Goal: Task Accomplishment & Management: Manage account settings

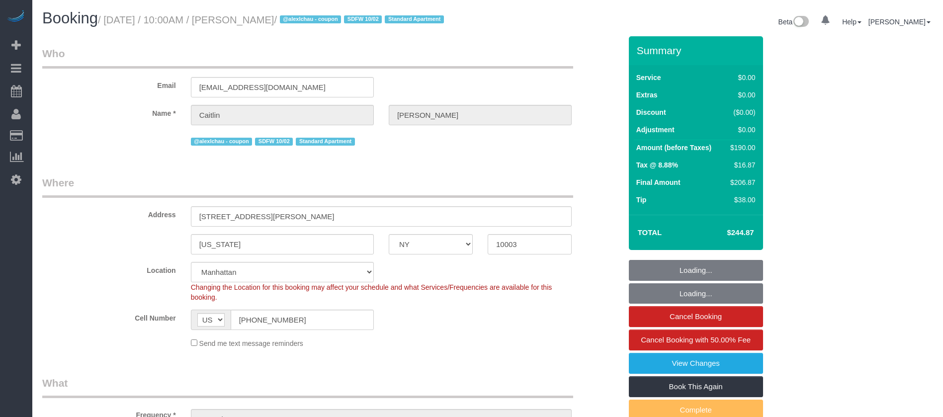
select select "NY"
select select "1"
select select "2"
select select "string:stripe-pm_1SDc9W4VGloSiKo7EIirBUDc"
select select "spot1"
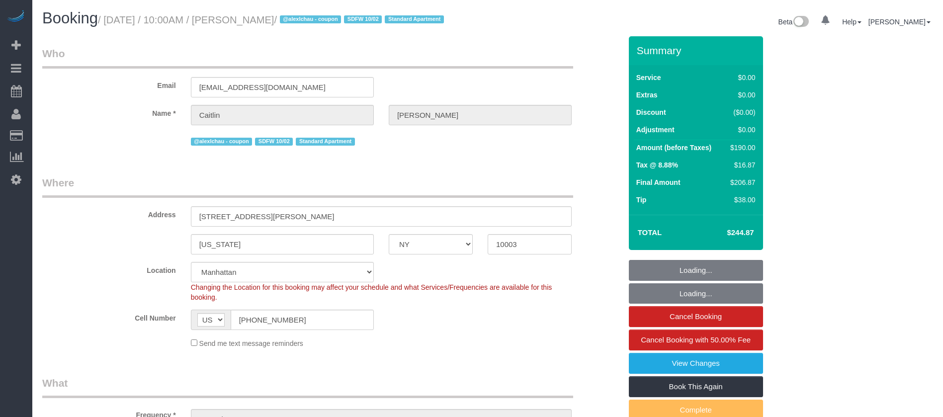
select select "object:1846"
select select "spot26"
select select "1"
select select "2"
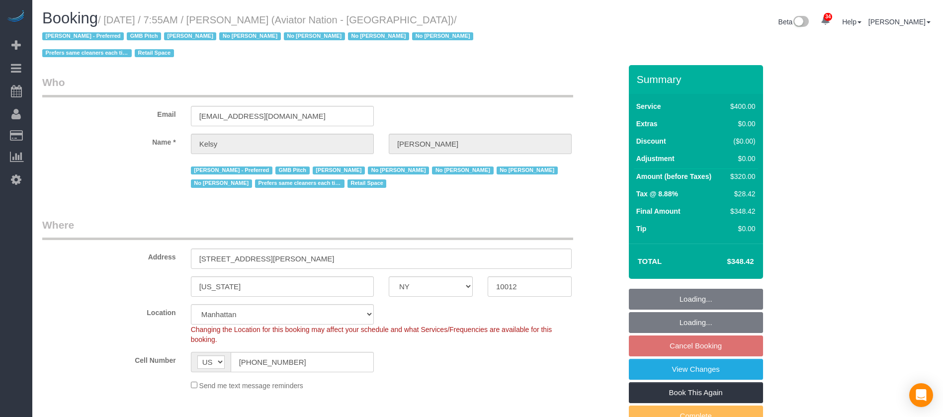
select select "NY"
select select "2"
select select "150"
select select "number:89"
select select "number:90"
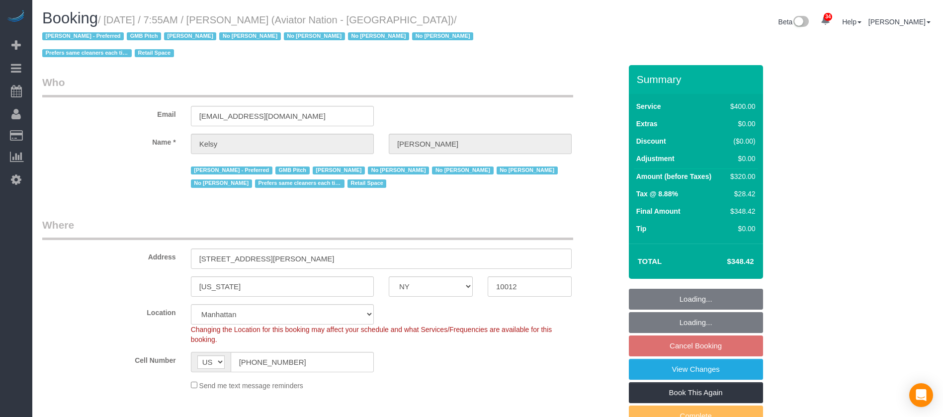
select select "number:15"
select select "number:5"
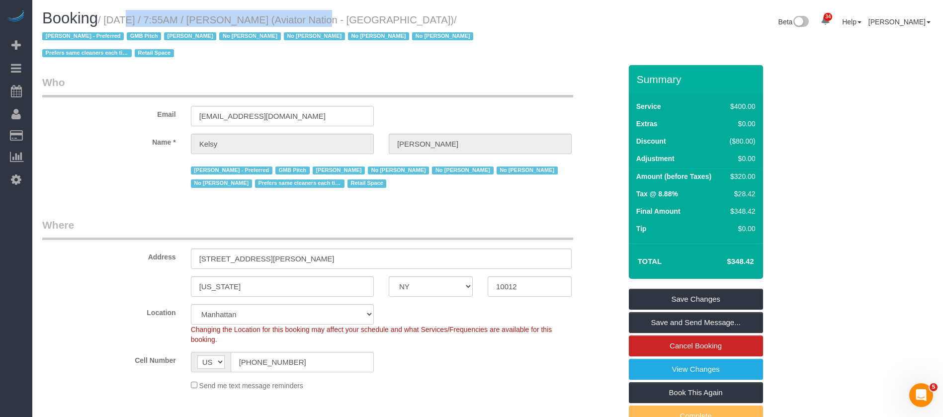
drag, startPoint x: 108, startPoint y: 20, endPoint x: 307, endPoint y: 17, distance: 199.0
click at [307, 18] on small "/ October 06, 2025 / 7:55AM / Kelsy Gonzalez (Aviator Nation - NYC) / Alketa To…" at bounding box center [259, 36] width 434 height 45
copy small "October 06, 2025 / 7:55AM / Kelsy Gonzalez"
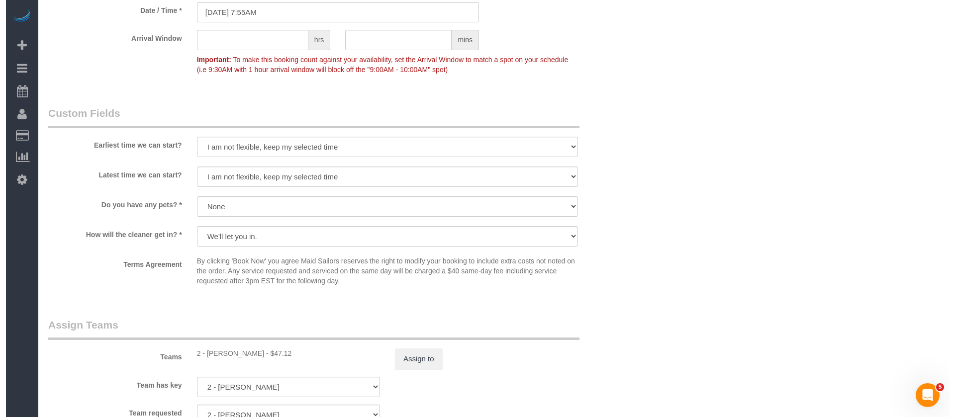
scroll to position [970, 0]
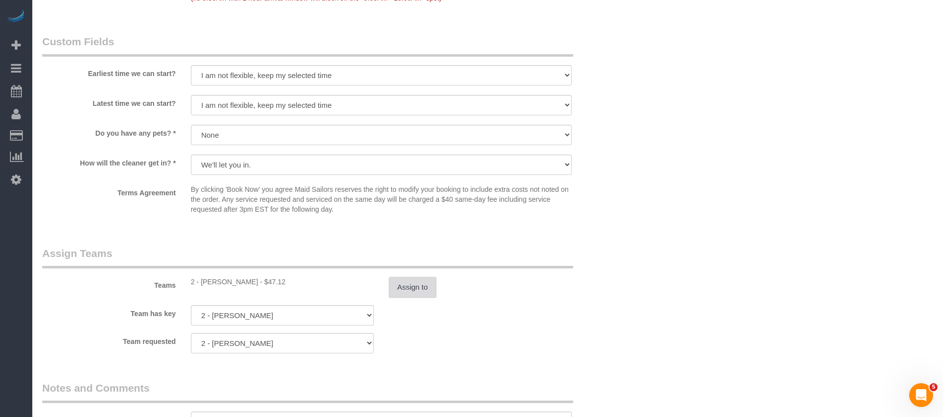
click at [408, 278] on button "Assign to" at bounding box center [413, 287] width 48 height 21
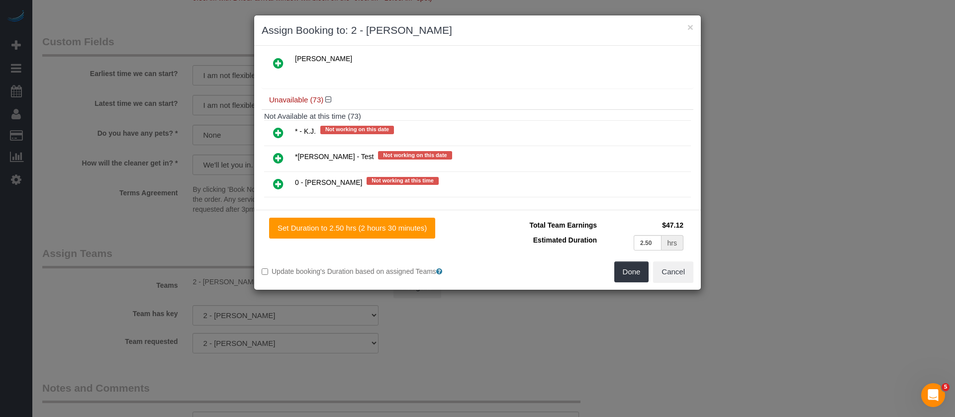
scroll to position [224, 0]
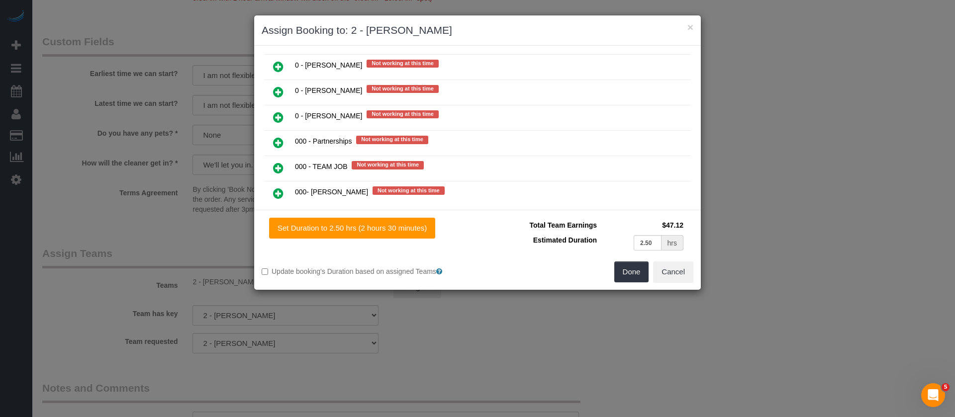
drag, startPoint x: 275, startPoint y: 171, endPoint x: 293, endPoint y: 168, distance: 19.1
click at [275, 170] on icon at bounding box center [278, 168] width 10 height 12
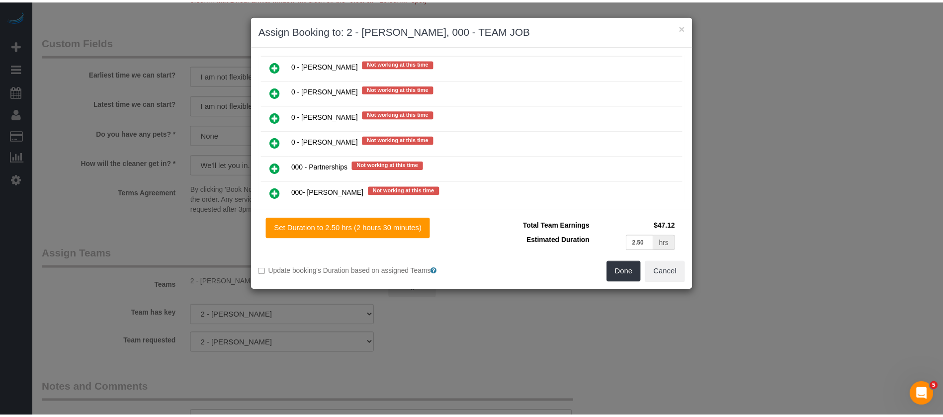
scroll to position [249, 0]
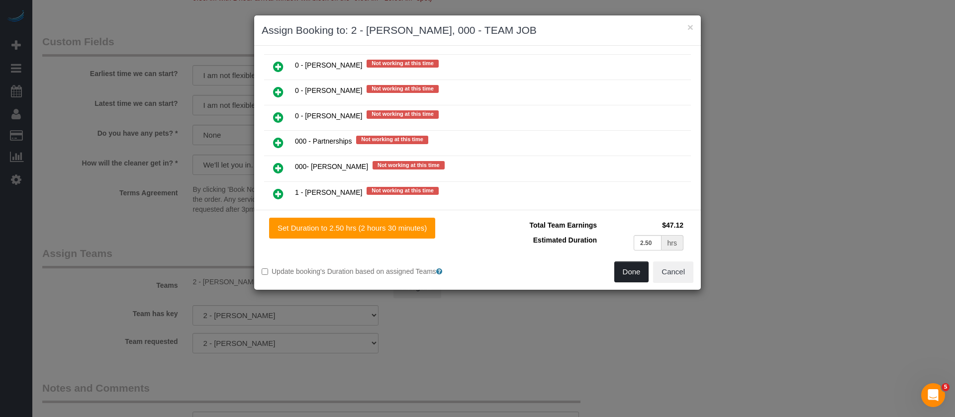
click at [626, 270] on button "Done" at bounding box center [631, 272] width 35 height 21
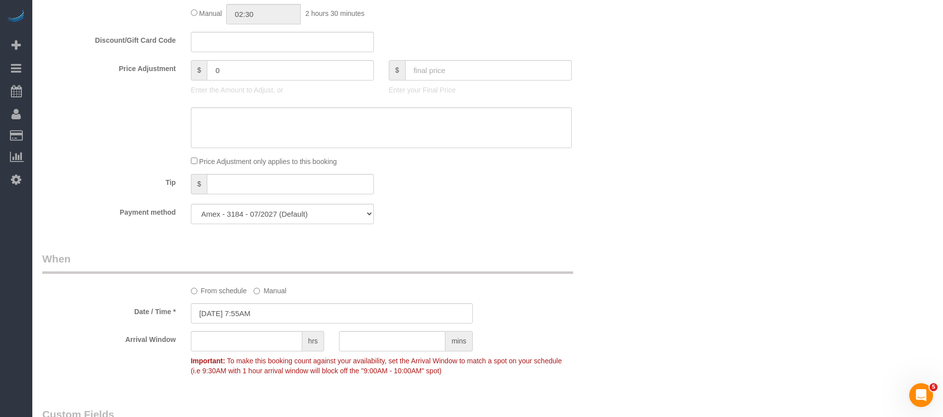
scroll to position [149, 0]
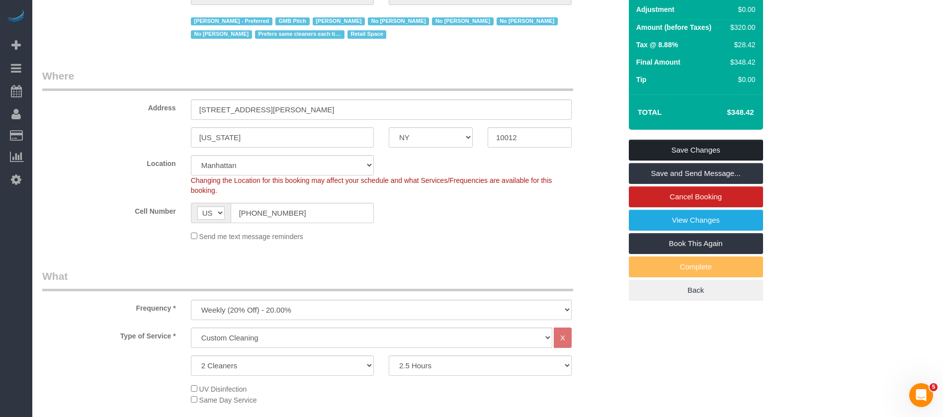
click at [686, 145] on link "Save Changes" at bounding box center [696, 150] width 134 height 21
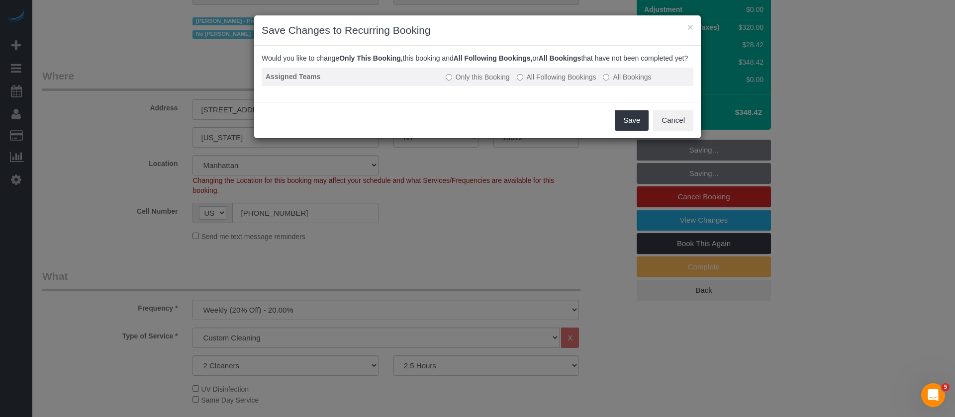
click at [520, 81] on td "Only this Booking All Following Bookings All Bookings" at bounding box center [568, 77] width 252 height 18
click at [625, 127] on button "Save" at bounding box center [632, 120] width 34 height 21
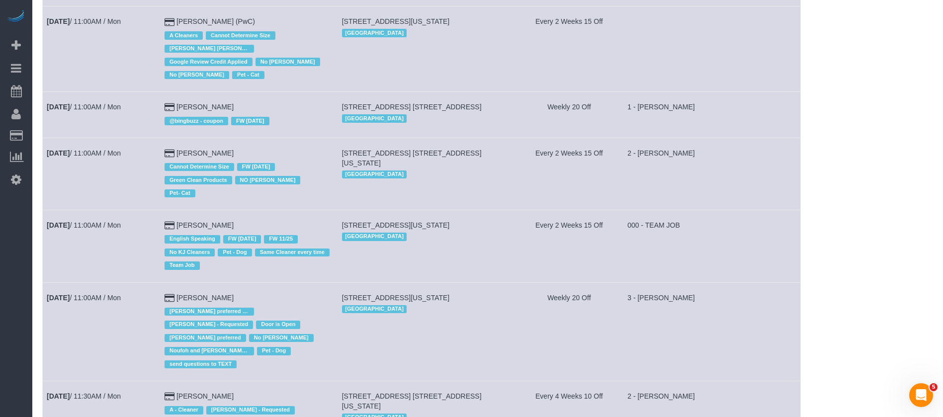
scroll to position [1940, 0]
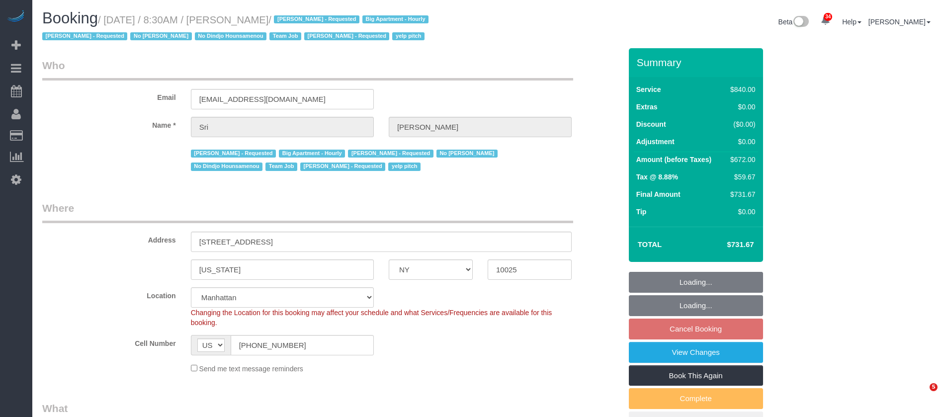
select select "NY"
select select "3"
select select "210"
select select "number:89"
select select "number:90"
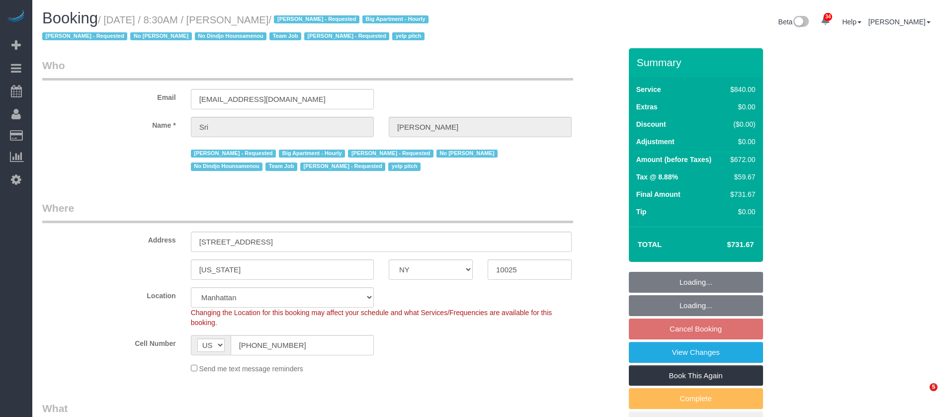
select select "number:15"
select select "number:5"
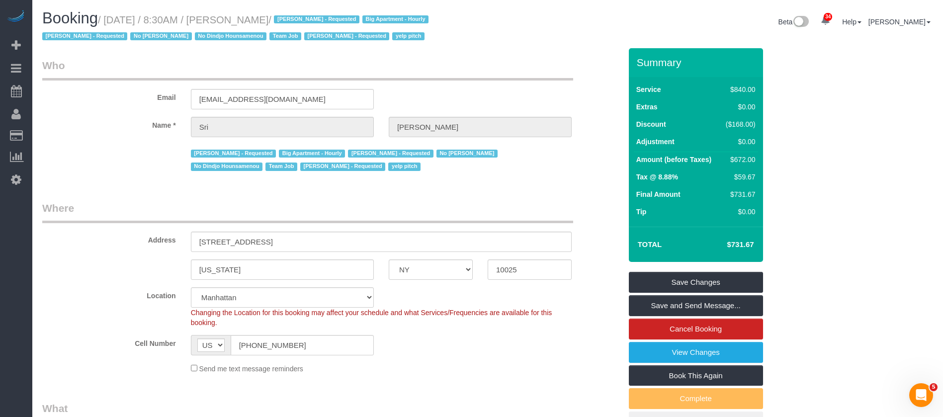
drag, startPoint x: 108, startPoint y: 20, endPoint x: 308, endPoint y: 15, distance: 199.5
click at [308, 15] on small "/ October 06, 2025 / 8:30AM / Sri Narasimhan / Alketa Tomaj - Requested Big Apa…" at bounding box center [236, 28] width 389 height 28
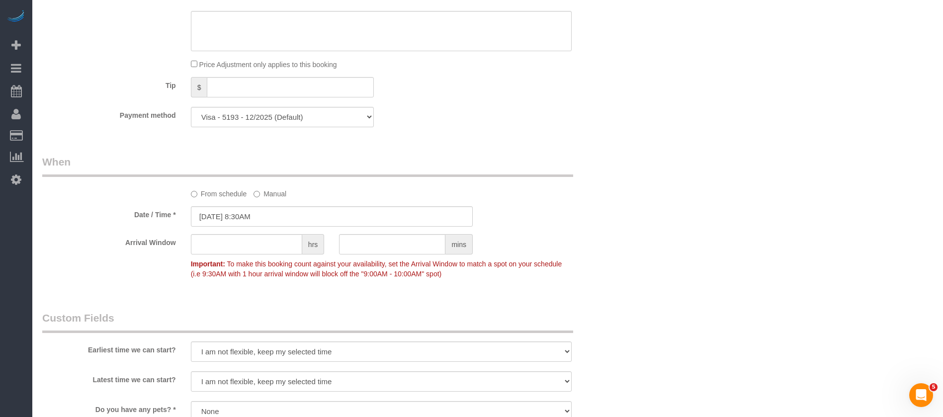
scroll to position [970, 0]
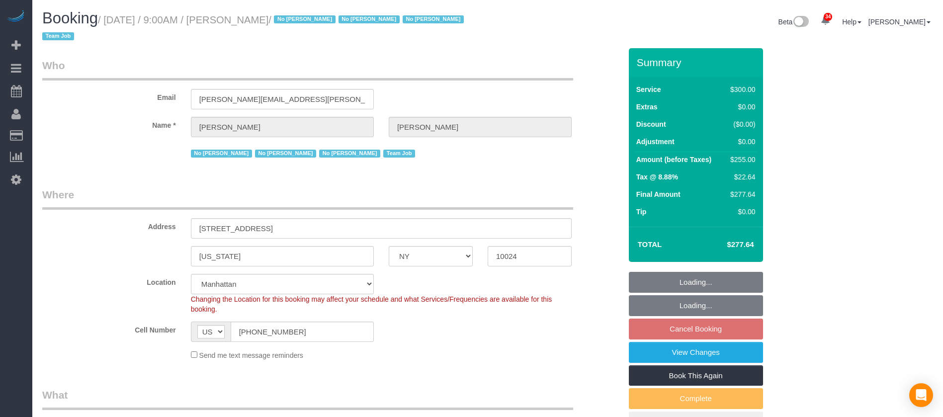
select select "NY"
select select "spot60"
select select "number:89"
select select "number:90"
select select "number:15"
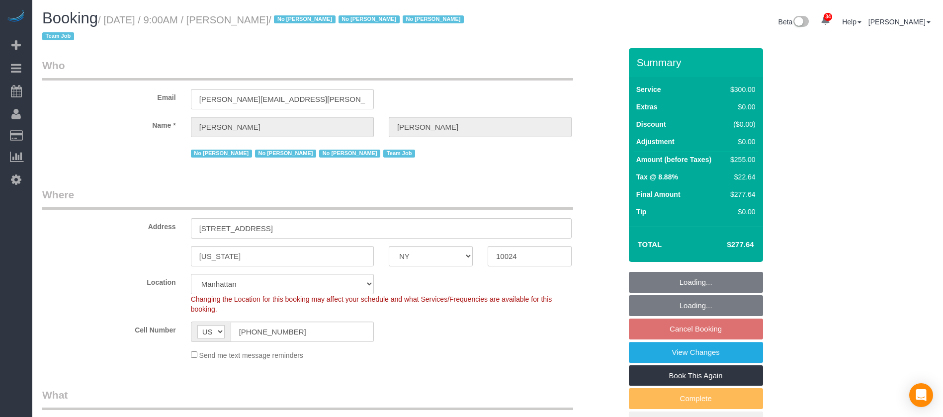
select select "number:5"
select select "number:21"
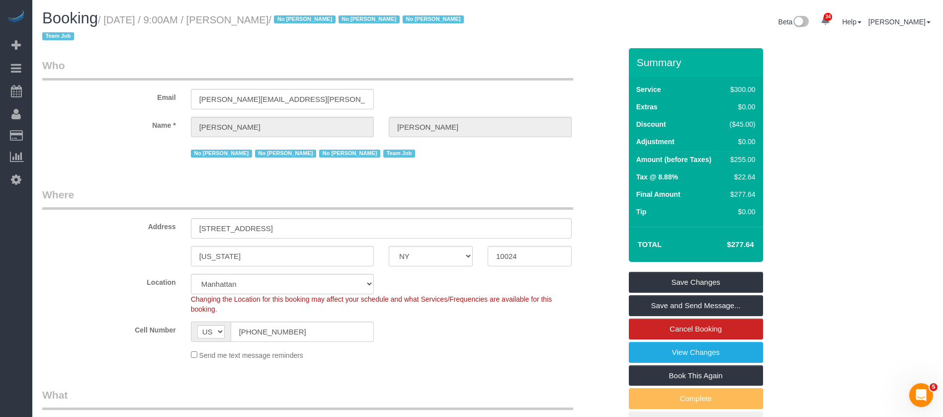
drag, startPoint x: 105, startPoint y: 18, endPoint x: 305, endPoint y: 21, distance: 199.9
click at [305, 21] on small "/ October 06, 2025 / 9:00AM / Laura Deforest / No Ashley Maldonado No Darryl Sa…" at bounding box center [254, 28] width 425 height 28
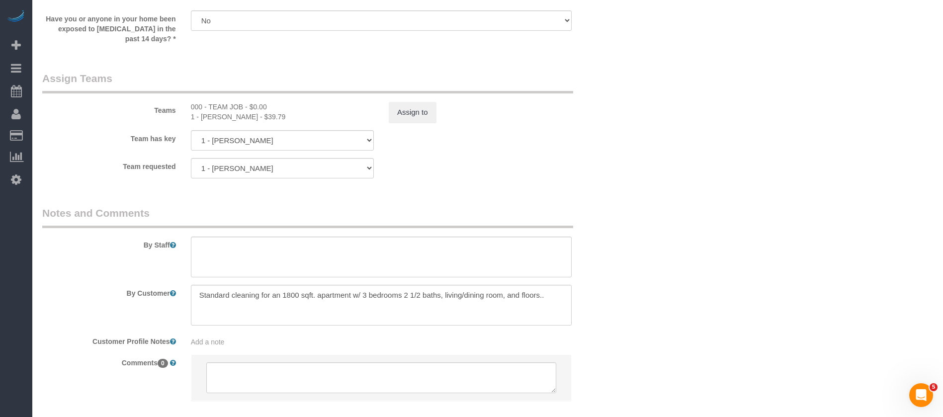
scroll to position [1014, 0]
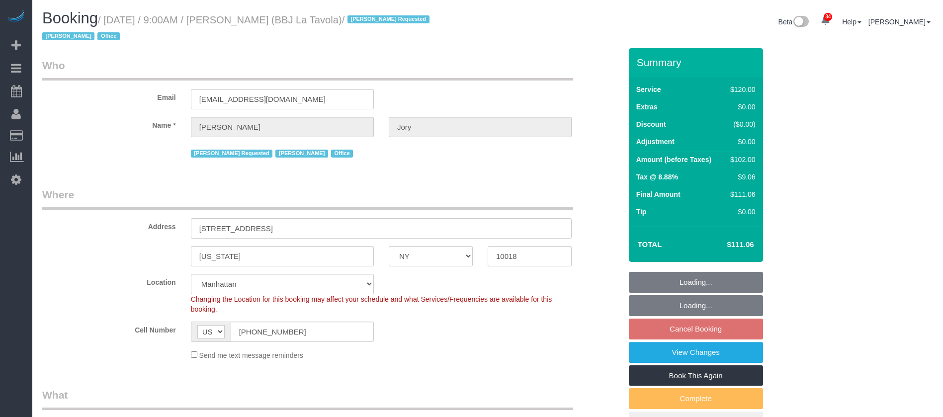
select select "NY"
select select "90"
select select "number:89"
select select "number:90"
select select "number:15"
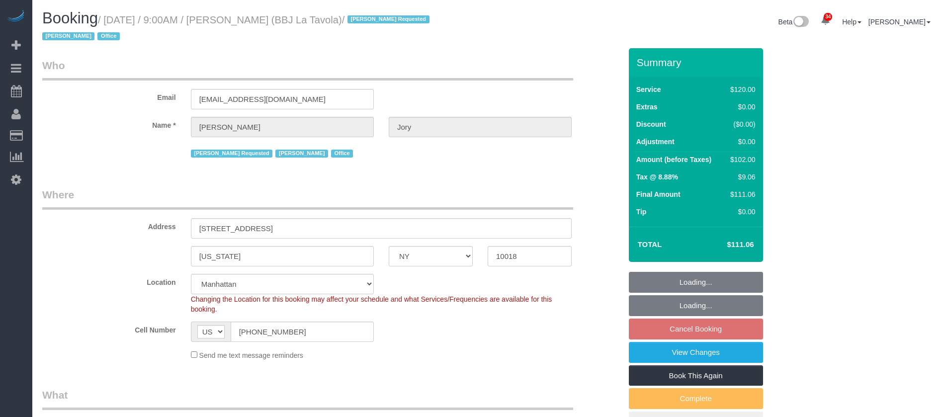
select select "number:7"
select select "number:21"
select select "spot60"
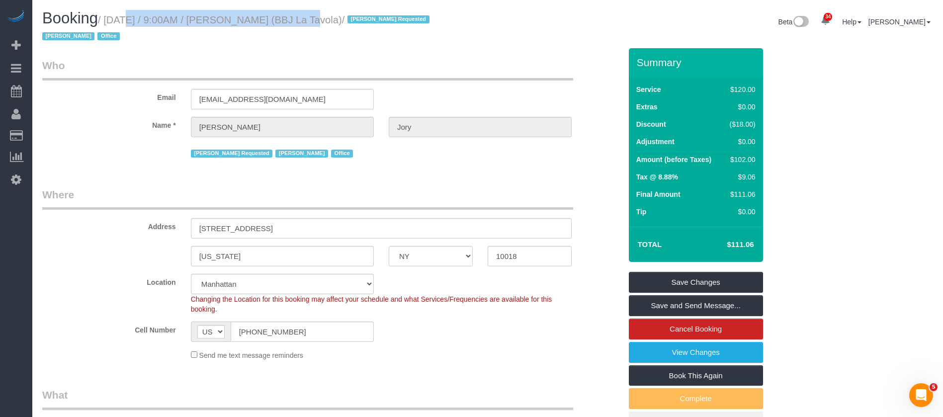
drag, startPoint x: 108, startPoint y: 19, endPoint x: 281, endPoint y: 17, distance: 173.1
click at [281, 17] on small "/ October 06, 2025 / 9:00AM / Tevis Jory (BBJ La Tavola) / Ingrid Malasi Reques…" at bounding box center [237, 28] width 390 height 28
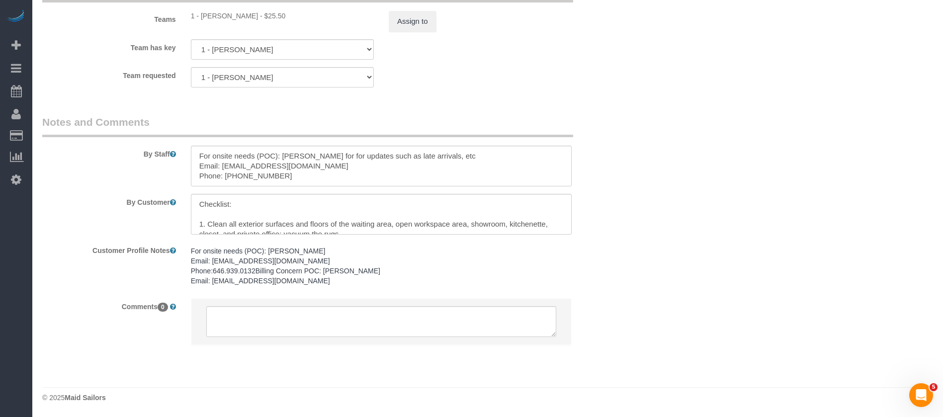
scroll to position [1220, 0]
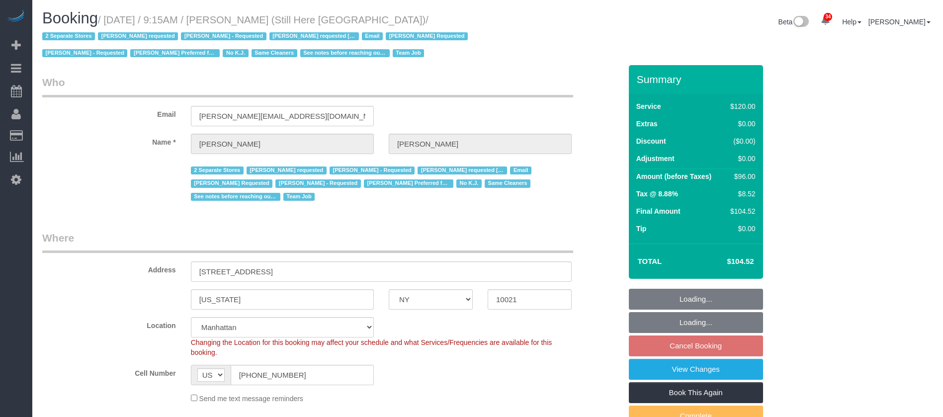
select select "NY"
select select "90"
select select "string:stripe-pm_1Oyz8t4VGloSiKo71skqOF54"
select select "number:89"
select select "number:90"
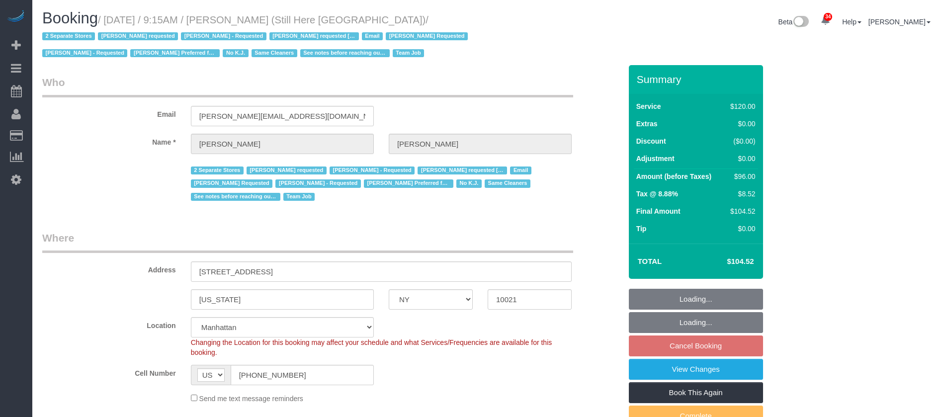
select select "number:15"
select select "number:5"
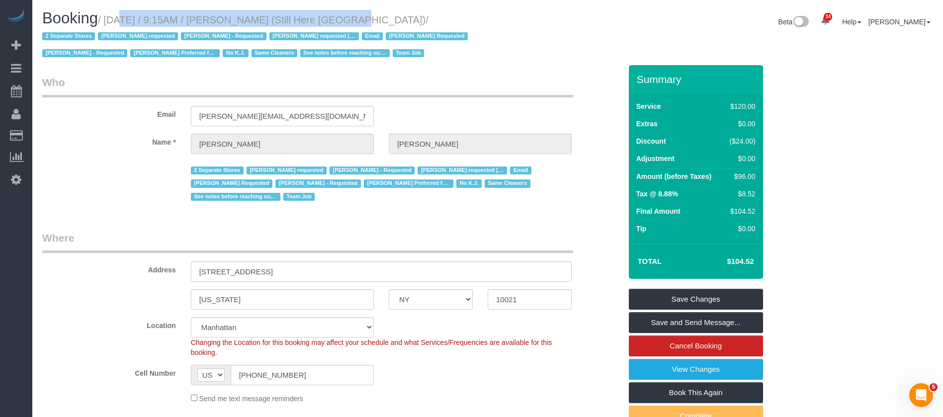
drag, startPoint x: 106, startPoint y: 19, endPoint x: 331, endPoint y: 16, distance: 224.8
click at [331, 16] on small "/ October 06, 2025 / 9:15AM / Francesca Racanelli (Still Here NYC) / 2 Separate…" at bounding box center [256, 36] width 429 height 45
copy small "October 06, 2025 / 9:15AM / Francesca Racanelli"
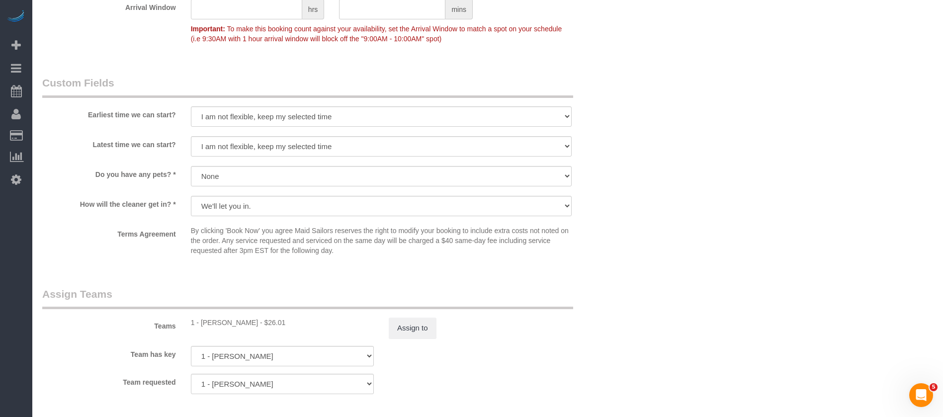
scroll to position [1044, 0]
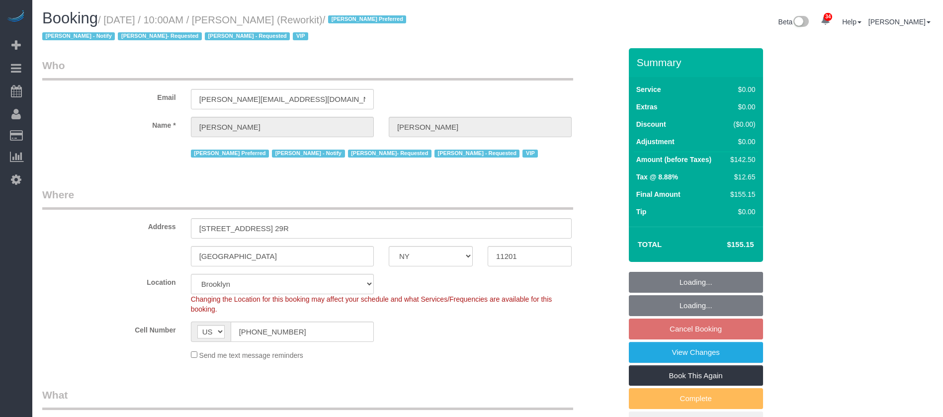
select select "NY"
select select "3"
select select "spot63"
select select "number:57"
select select "number:71"
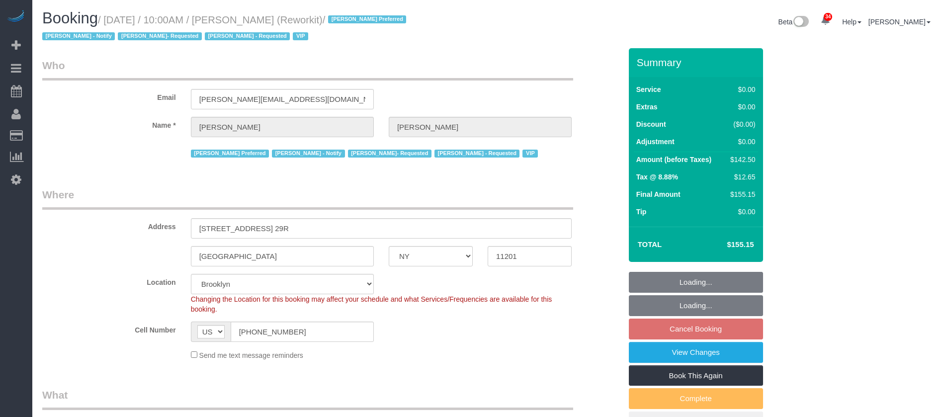
select select "number:15"
select select "number:5"
select select "61901"
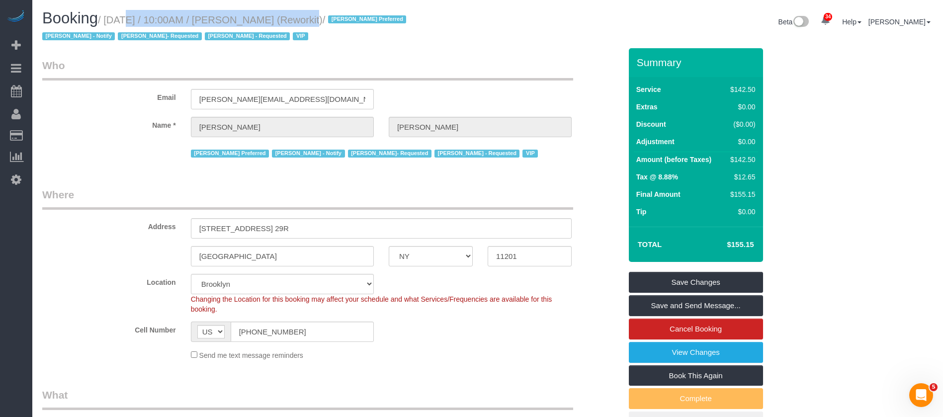
drag, startPoint x: 111, startPoint y: 19, endPoint x: 290, endPoint y: 25, distance: 179.1
click at [290, 25] on small "/ October 06, 2025 / 10:00AM / Jess Wass (Reworkit) / Anette Lopez Preferred Ja…" at bounding box center [225, 28] width 367 height 28
copy small "October 06, 2025 / 10:00AM / Jess Wass (Reworkit)"
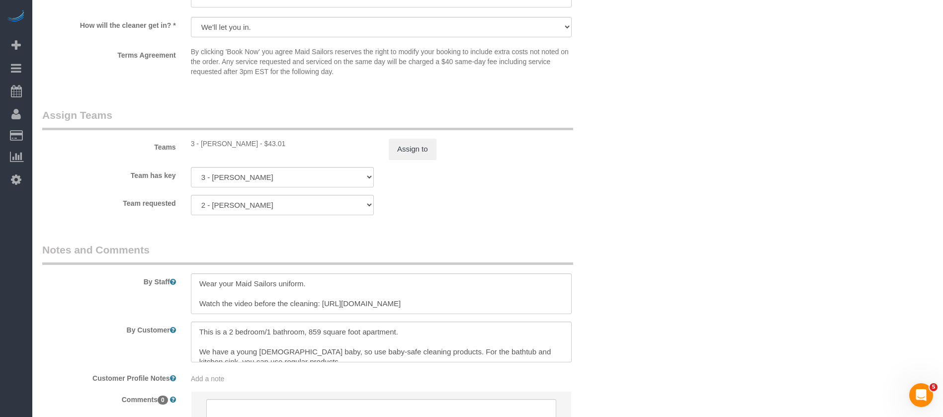
scroll to position [1194, 0]
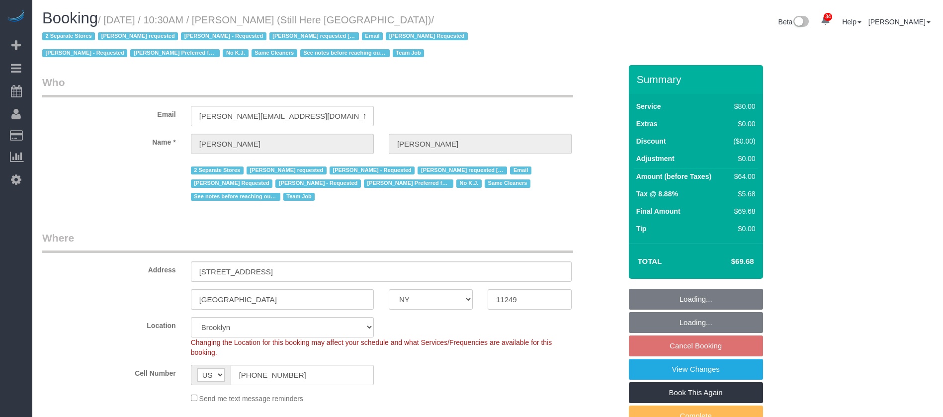
select select "NY"
select select "string:stripe-pm_1Oyz8t4VGloSiKo71skqOF54"
select select "number:89"
select select "number:90"
select select "number:15"
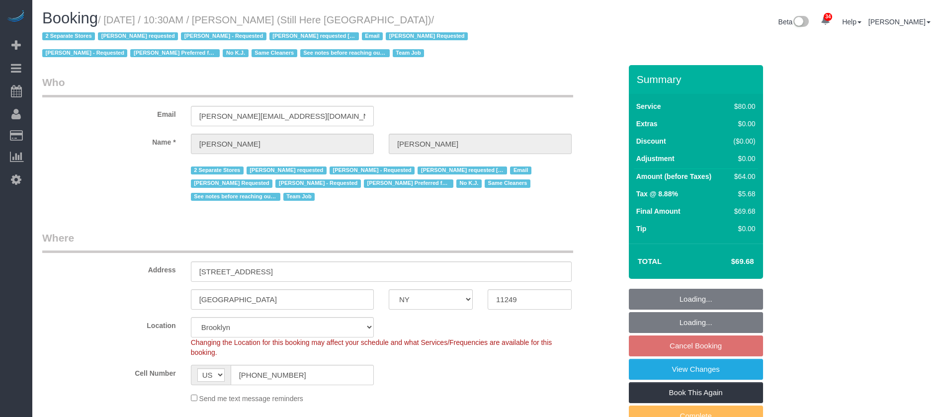
select select "number:5"
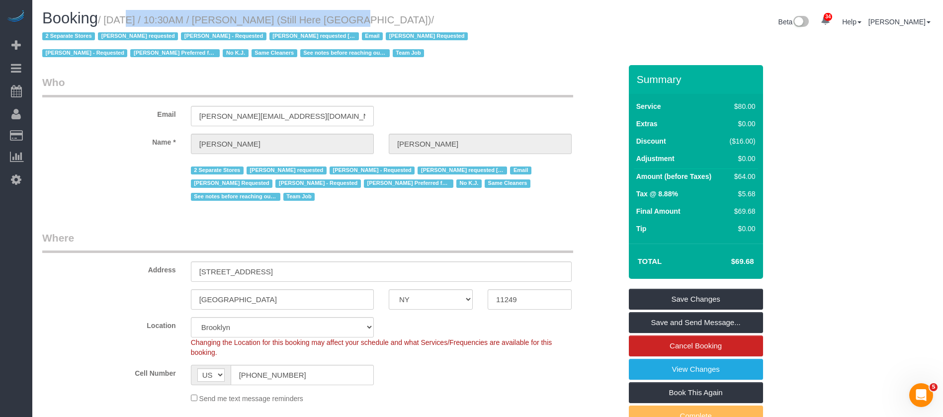
drag, startPoint x: 109, startPoint y: 18, endPoint x: 333, endPoint y: 15, distance: 223.8
click at [333, 15] on small "/ October 06, 2025 / 10:30AM / Francesca Racanelli (Still Here NYC) / 2 Separat…" at bounding box center [256, 36] width 429 height 45
copy small "October 06, 2025 / 10:30AM / Francesca Racanelli"
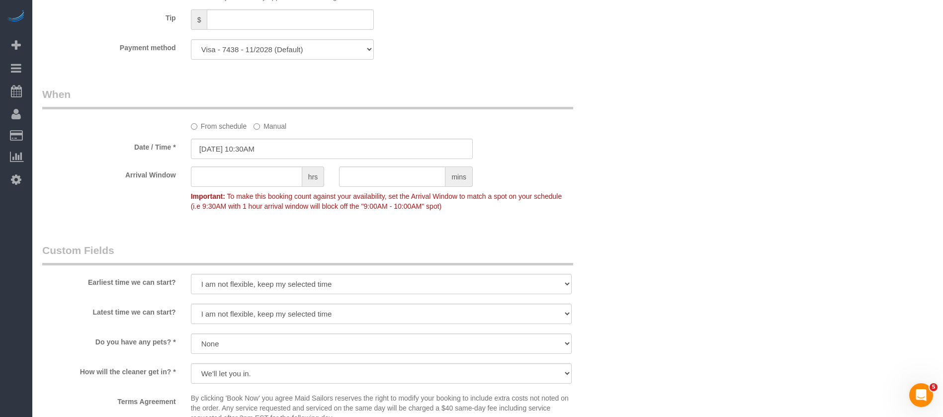
scroll to position [970, 0]
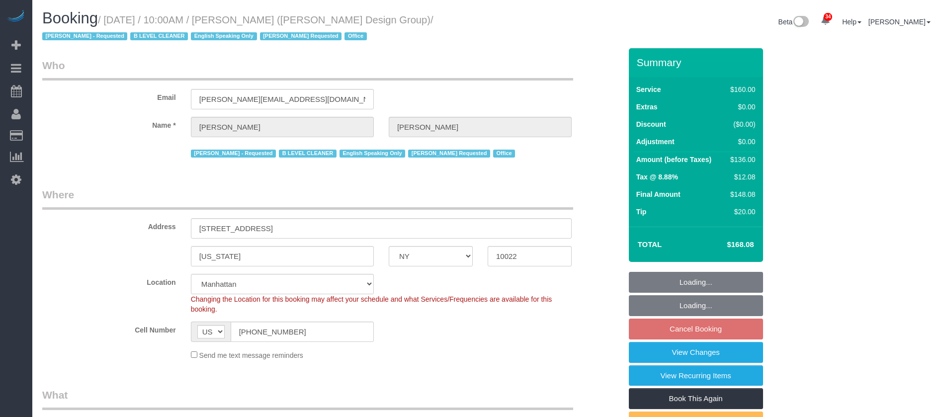
select select "NY"
select select "string:stripe-pm_1J1ChU4VGloSiKo7dD0yRKzP"
select select "spot2"
select select "number:89"
select select "number:90"
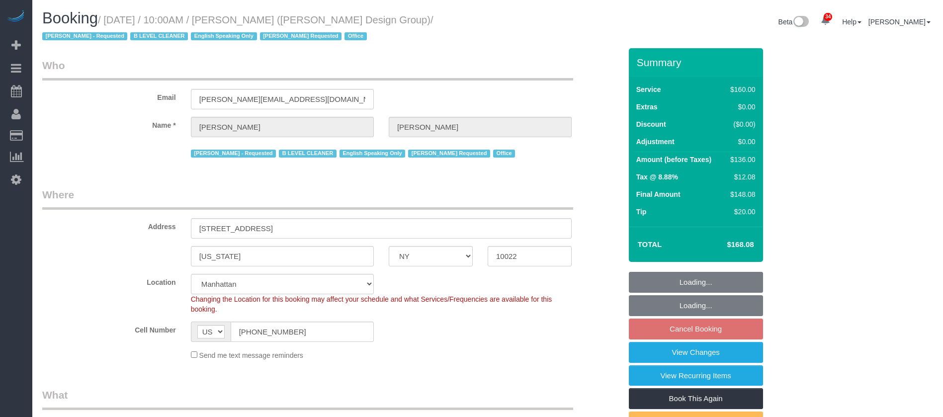
select select "number:15"
select select "number:5"
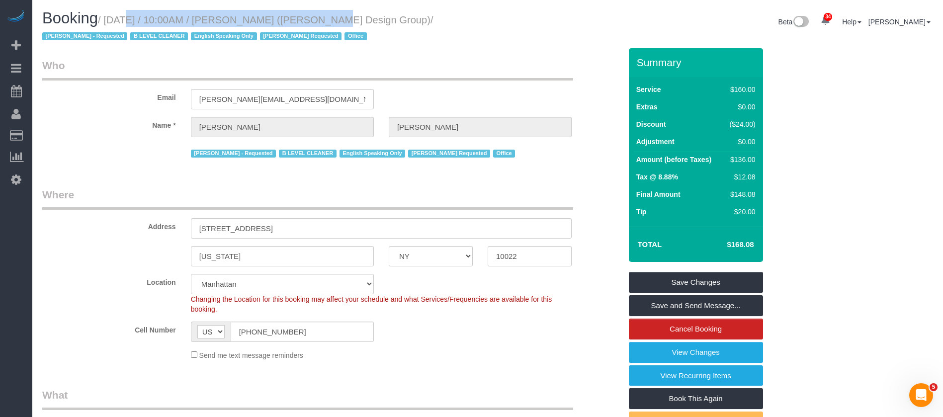
drag, startPoint x: 109, startPoint y: 20, endPoint x: 303, endPoint y: 19, distance: 194.5
click at [303, 19] on small "/ October 06, 2025 / 10:00AM / Sarahi Reyes (Delrose Design Group) / Ana Lopez …" at bounding box center [237, 28] width 391 height 28
copy small "October 06, 2025 / 10:00AM / Sarahi Reyes"
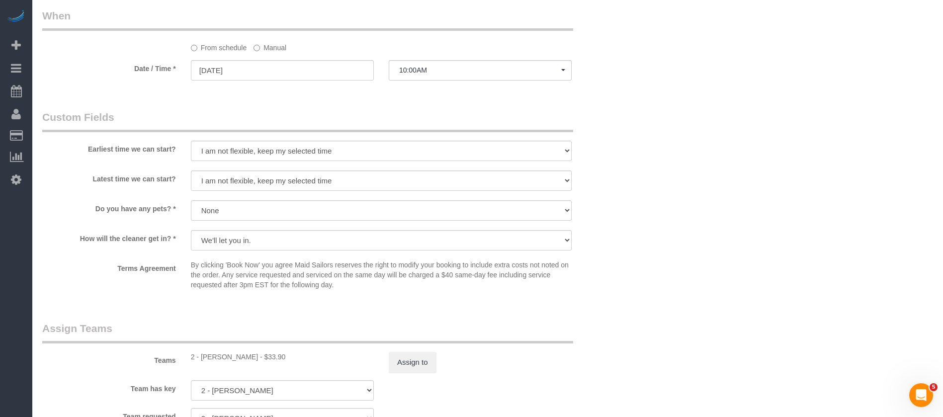
scroll to position [1044, 0]
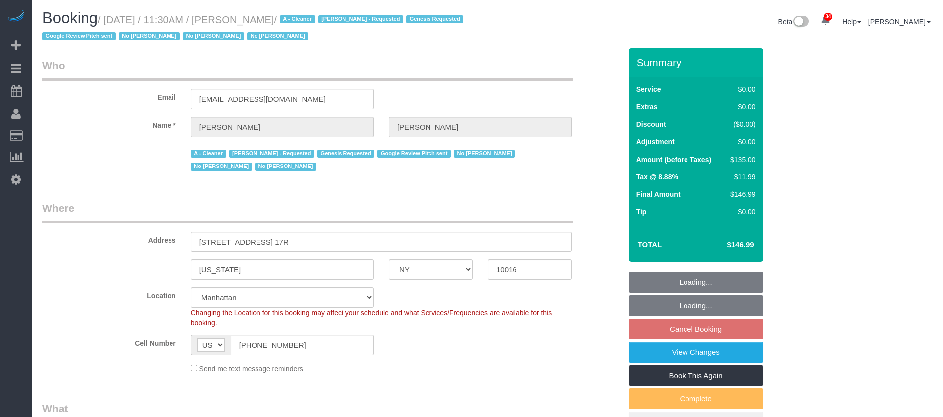
select select "NY"
select select "1"
select select "number:89"
select select "number:90"
select select "number:15"
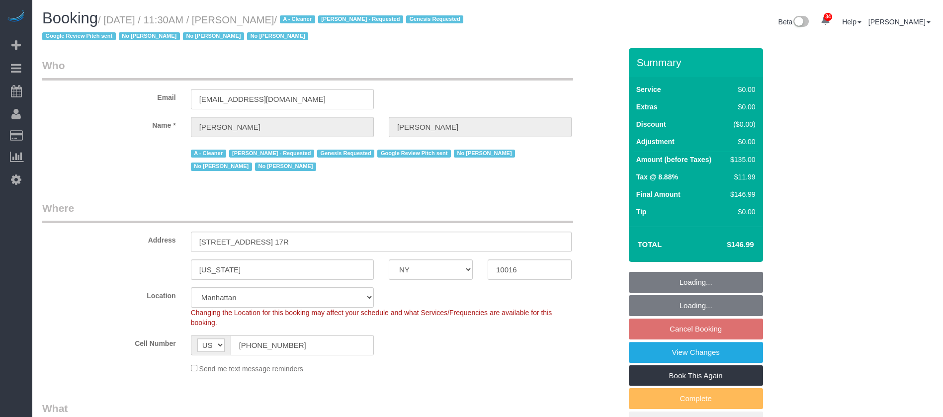
select select "number:6"
select select "number:21"
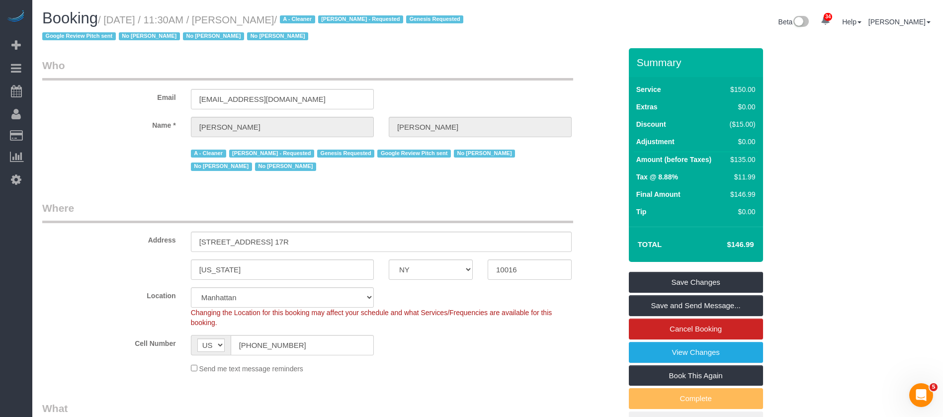
drag, startPoint x: 110, startPoint y: 18, endPoint x: 302, endPoint y: 12, distance: 192.6
click at [302, 12] on h1 "Booking / [DATE] / 11:30AM / [PERSON_NAME] / A - Cleaner [PERSON_NAME] - Reques…" at bounding box center [261, 27] width 438 height 34
copy small "October 06, 2025 / 11:30AM / Joshua Smith"
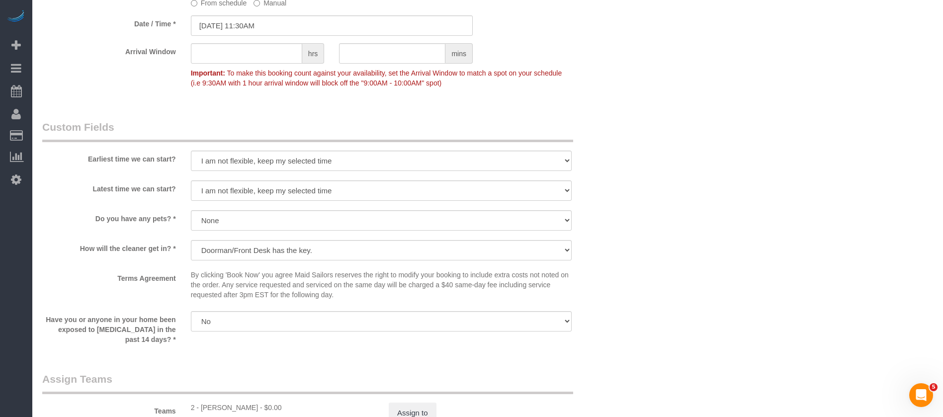
scroll to position [1194, 0]
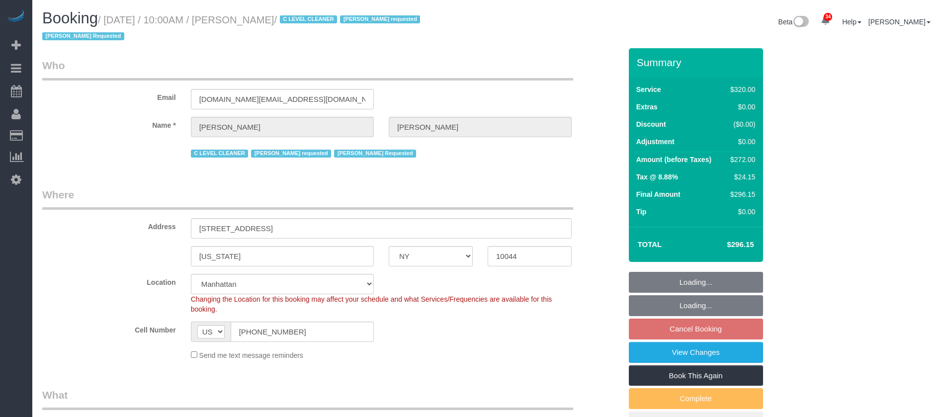
select select "NY"
select select "240"
select select "spot2"
select select "number:89"
select select "number:90"
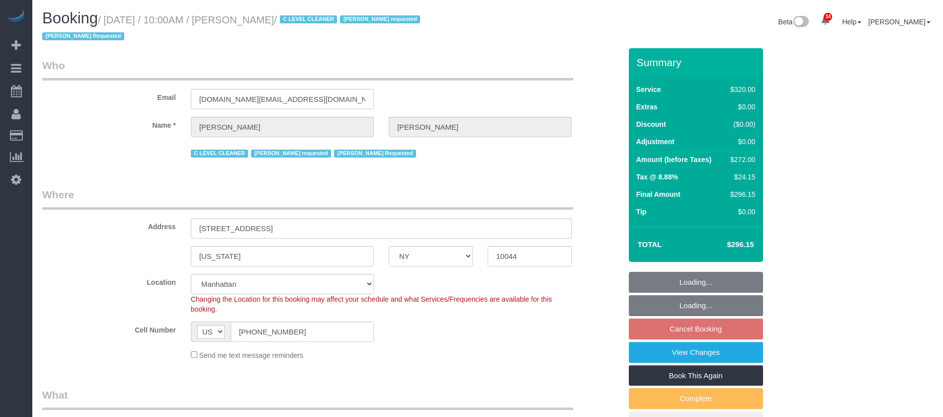
select select "number:15"
select select "number:5"
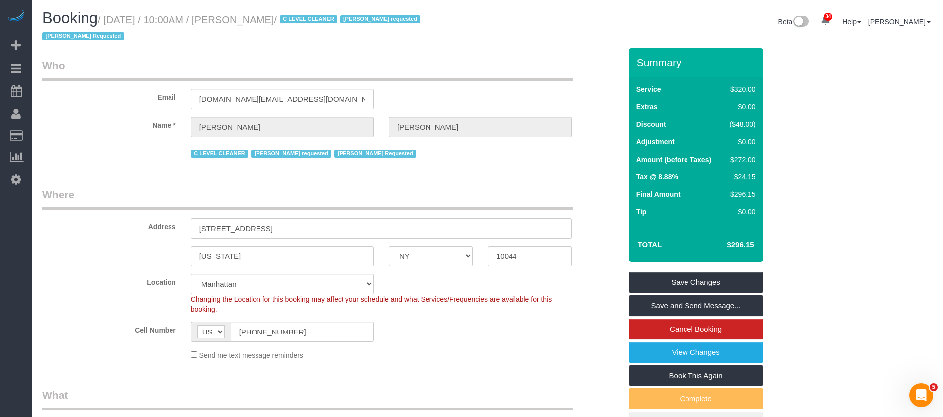
drag, startPoint x: 122, startPoint y: 19, endPoint x: 308, endPoint y: 16, distance: 186.5
click at [308, 16] on small "/ October 06, 2025 / 10:00AM / Sergio Moreno / C LEVEL CLEANER Geraldin Bastida…" at bounding box center [232, 28] width 381 height 28
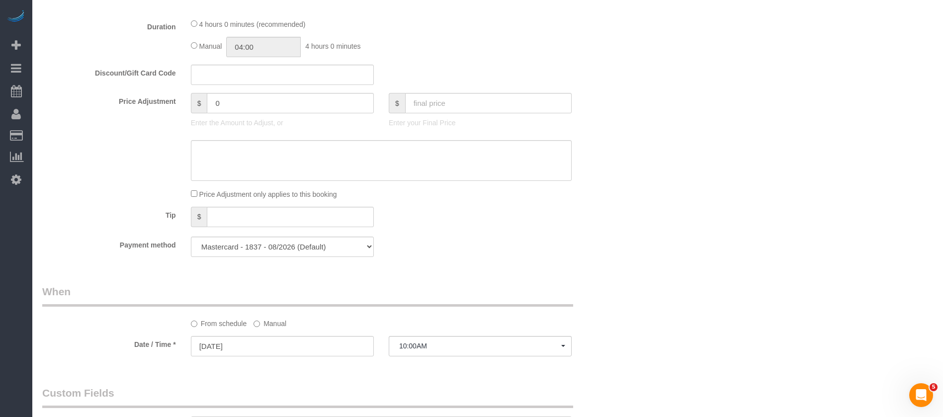
scroll to position [821, 0]
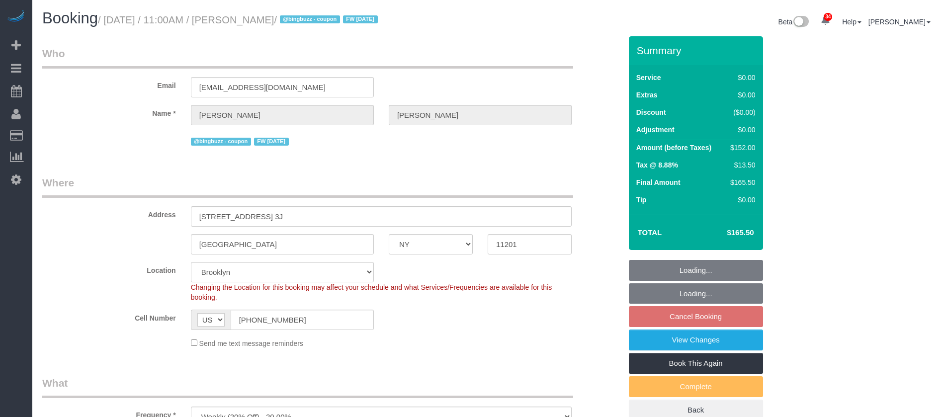
select select "NY"
select select "2"
select select "spot64"
select select "number:89"
select select "number:90"
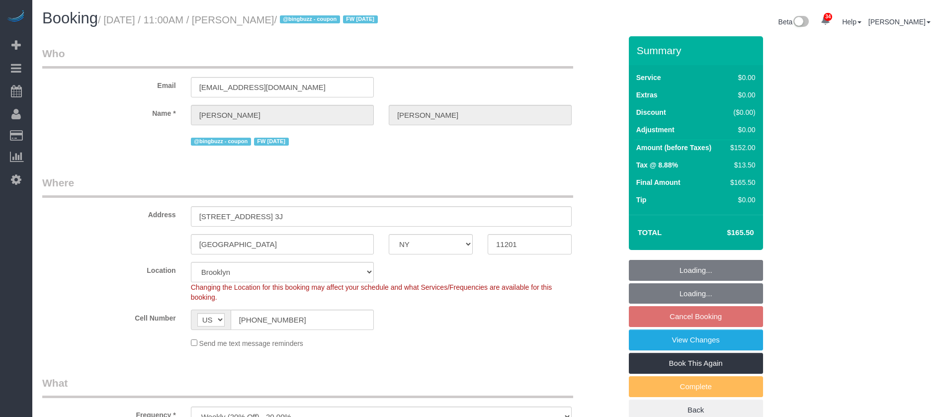
select select "number:15"
select select "number:6"
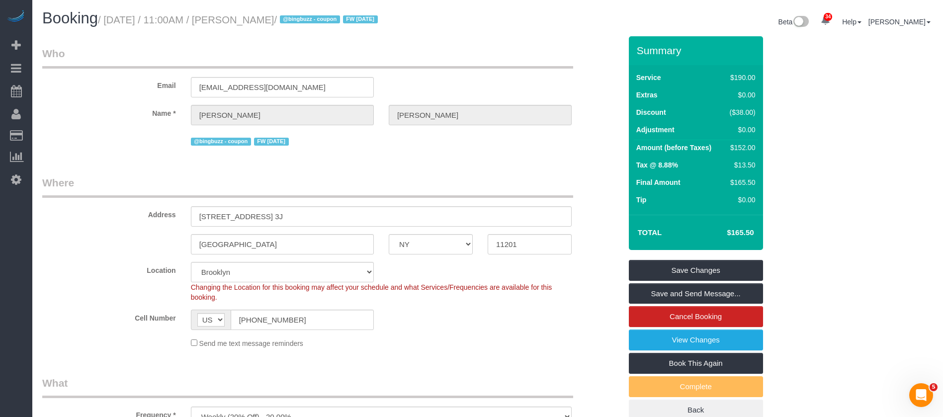
drag, startPoint x: 111, startPoint y: 22, endPoint x: 301, endPoint y: 21, distance: 190.5
click at [301, 19] on small "/ October 06, 2025 / 11:00AM / Michael Hotz / @bingbuzz - coupon FW 01/20/25" at bounding box center [239, 19] width 283 height 11
copy small "October 06, 2025 / 11:00AM / Michael Hotz"
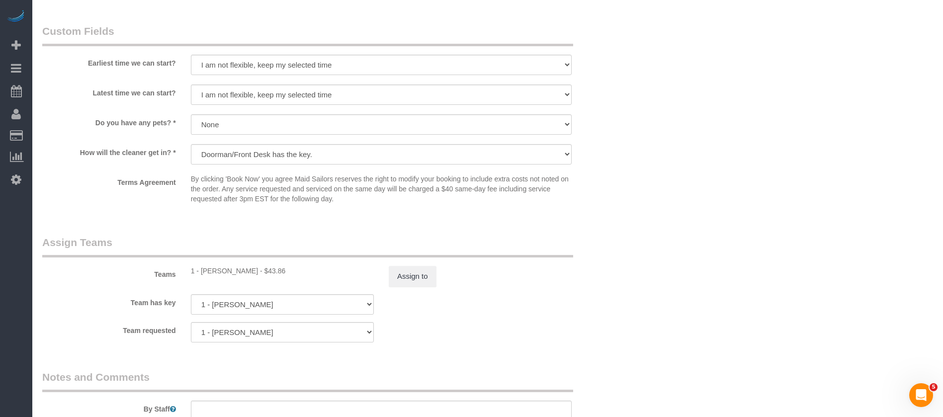
scroll to position [1308, 0]
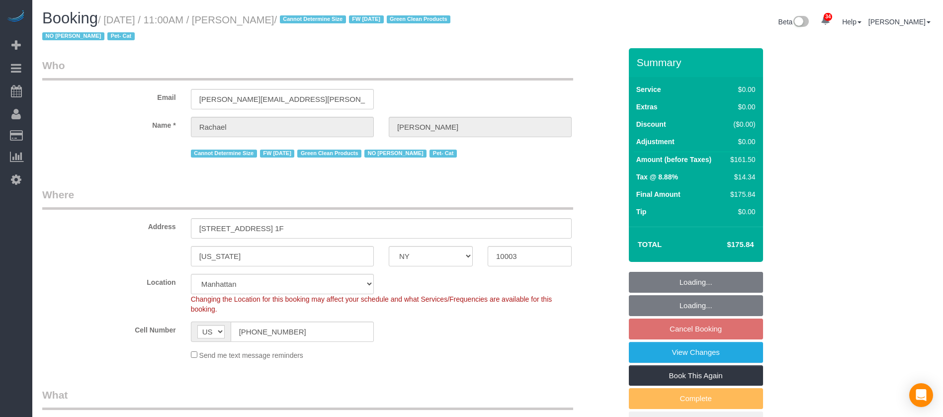
select select "NY"
select select "2"
select select "spot2"
select select "number:89"
select select "number:90"
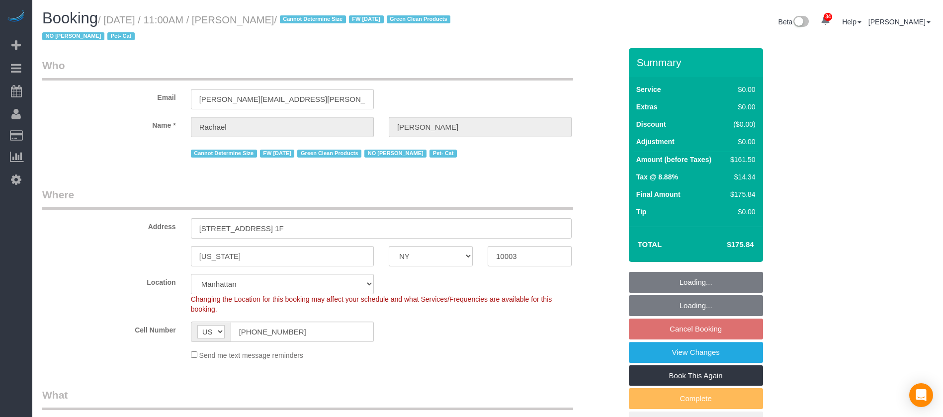
select select "number:14"
select select "number:5"
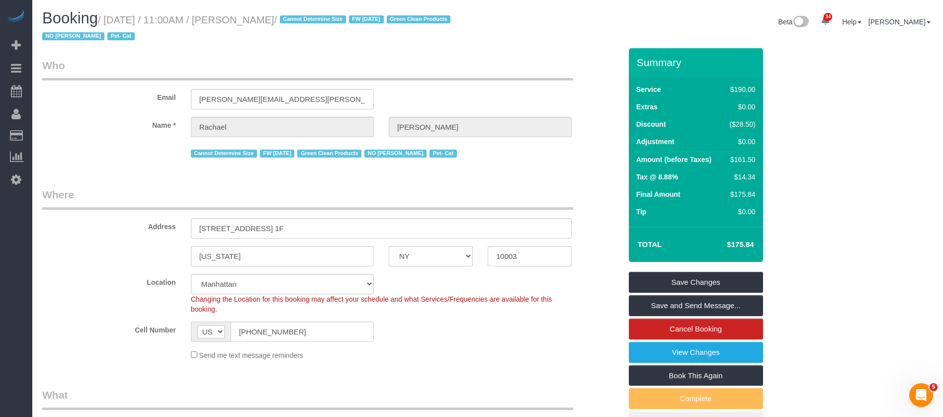
drag, startPoint x: 108, startPoint y: 18, endPoint x: 310, endPoint y: 16, distance: 202.4
click at [310, 16] on small "/ October 06, 2025 / 11:00AM / Rachael Hobbs / Cannot Determine Size FW 3/20/24…" at bounding box center [247, 28] width 411 height 28
copy small "October 06, 2025 / 11:00AM / Rachael Hobbs"
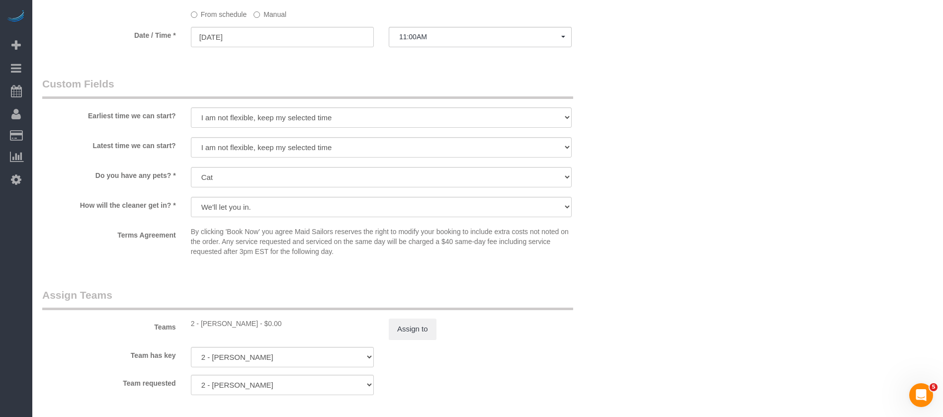
scroll to position [1044, 0]
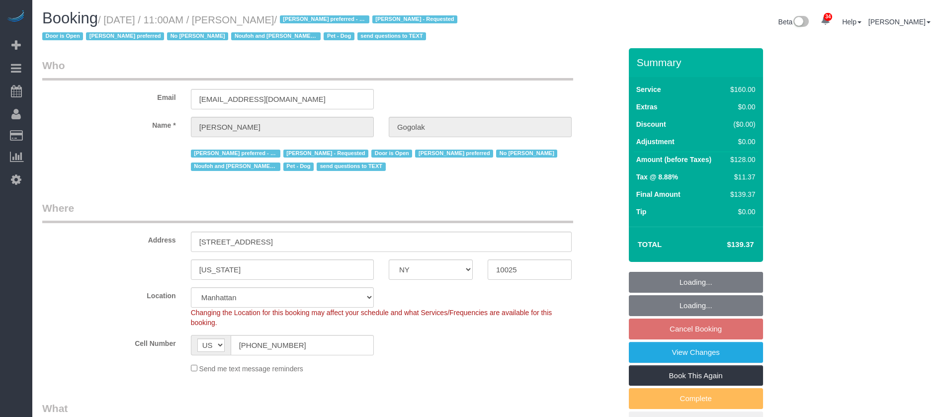
select select "NY"
select select "string:stripe-pm_1RfNyY4VGloSiKo7jWnzrFGY"
select select "number:58"
select select "number:76"
select select "number:13"
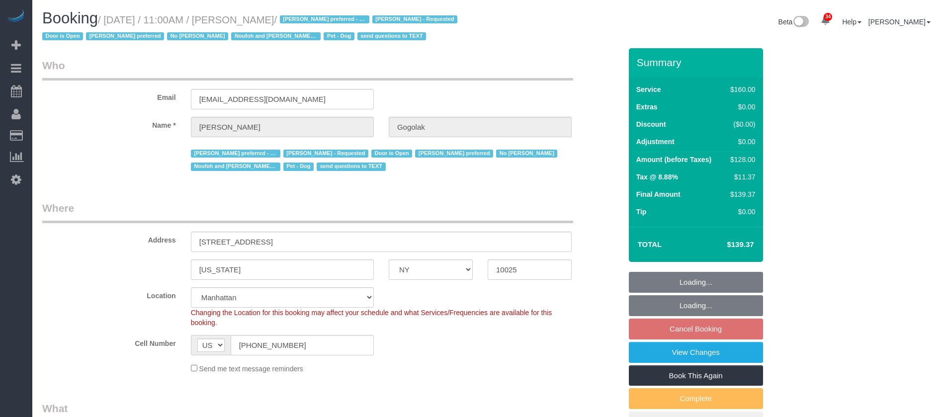
select select "number:5"
select select "spot59"
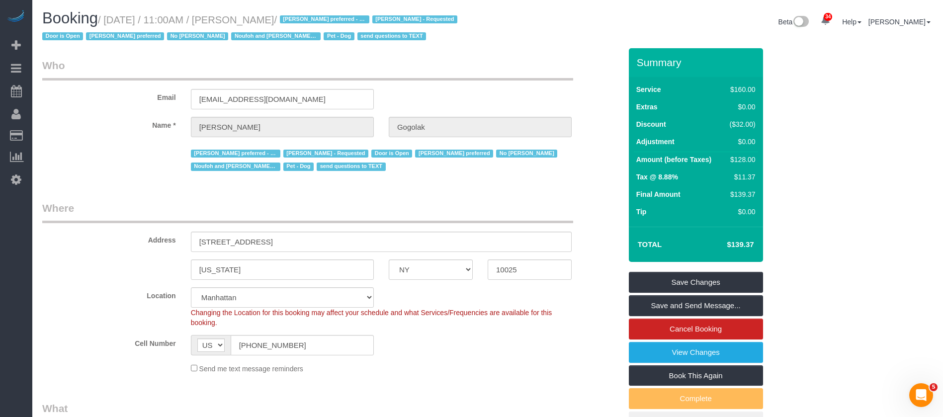
drag, startPoint x: 106, startPoint y: 19, endPoint x: 320, endPoint y: 19, distance: 213.8
click at [320, 18] on small "/ [DATE] / 11:00AM / [PERSON_NAME] / [PERSON_NAME] preferred - Mondays [PERSON_…" at bounding box center [251, 28] width 418 height 28
